Goal: Transaction & Acquisition: Register for event/course

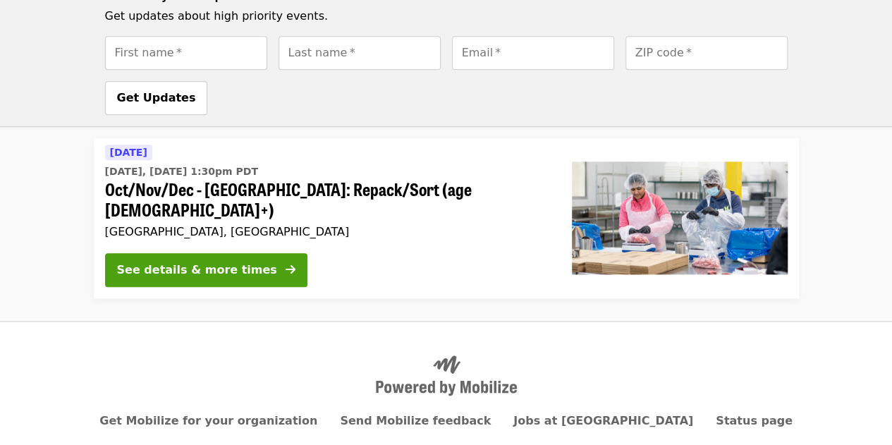
scroll to position [691, 0]
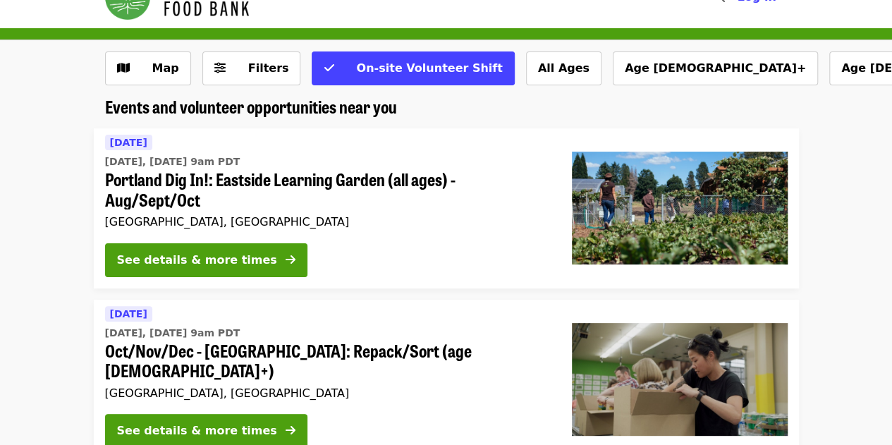
scroll to position [39, 0]
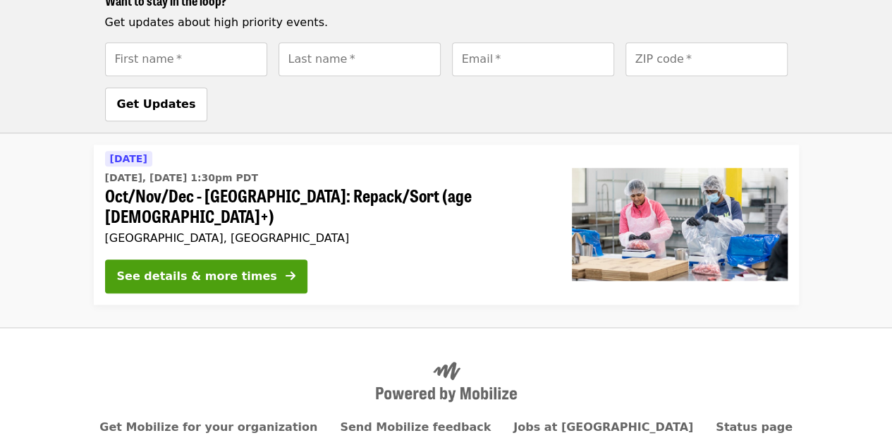
scroll to position [691, 0]
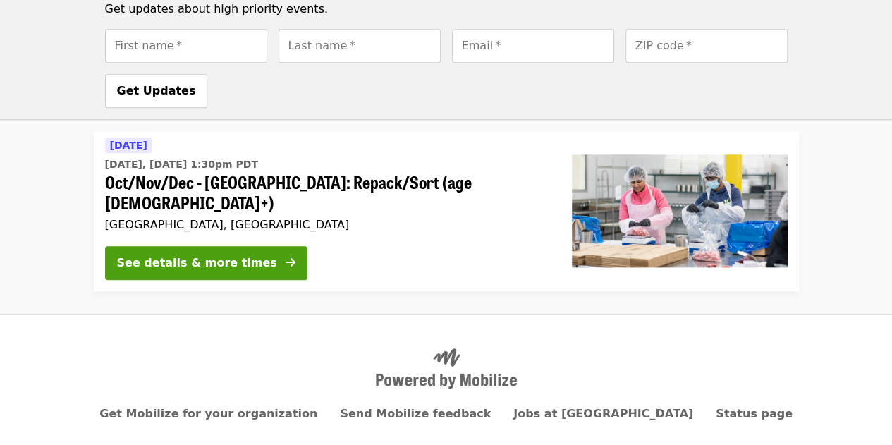
click at [273, 172] on span "Oct/Nov/Dec - [GEOGRAPHIC_DATA]: Repack/Sort (age [DEMOGRAPHIC_DATA]+)" at bounding box center [327, 192] width 444 height 41
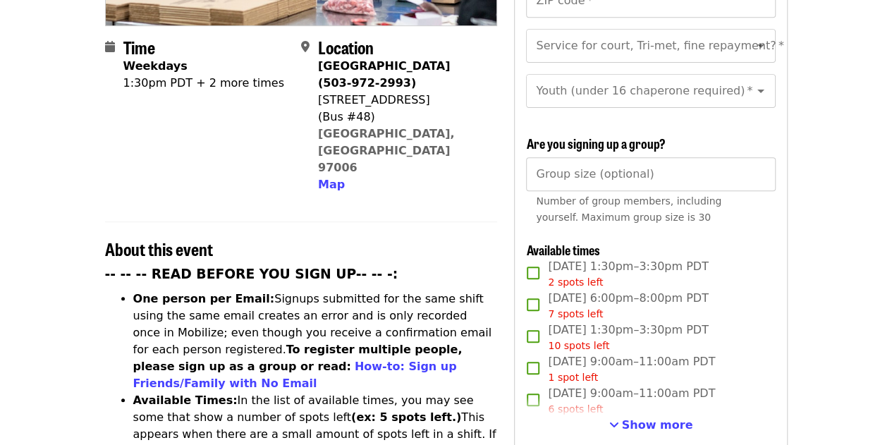
scroll to position [338, 0]
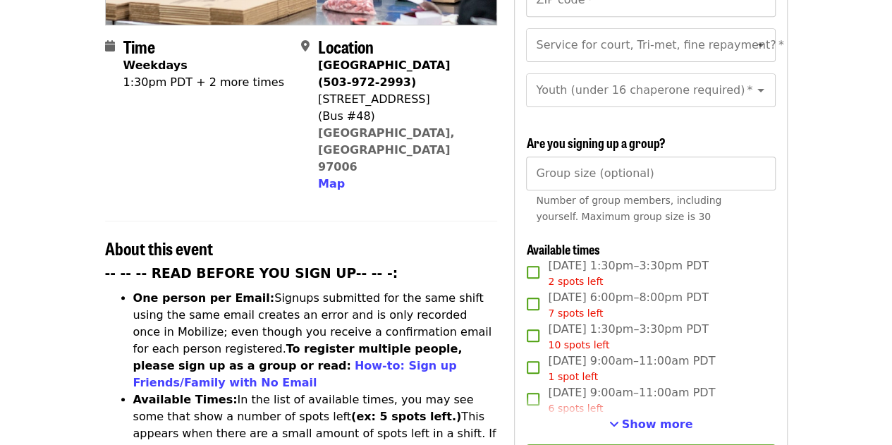
click at [633, 424] on span "Show more" at bounding box center [657, 423] width 71 height 13
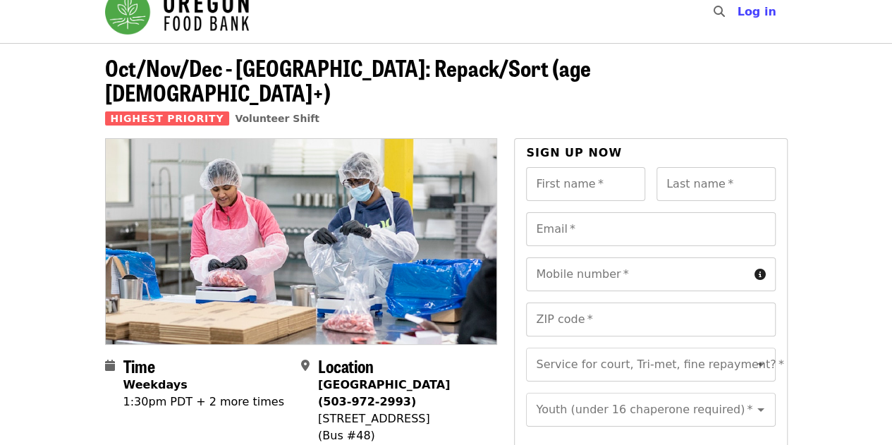
scroll to position [0, 0]
